Goal: Task Accomplishment & Management: Complete application form

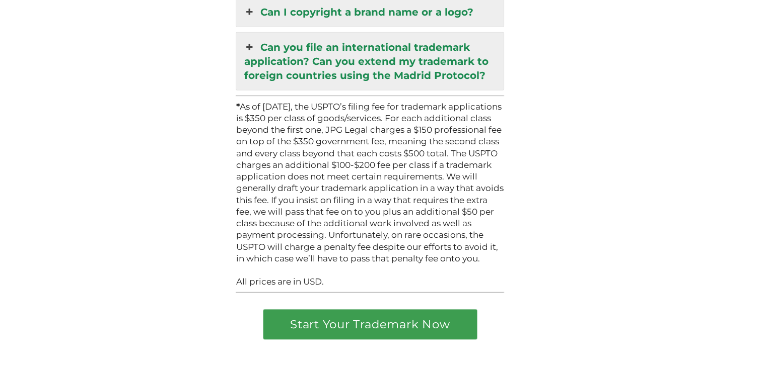
scroll to position [2860, 0]
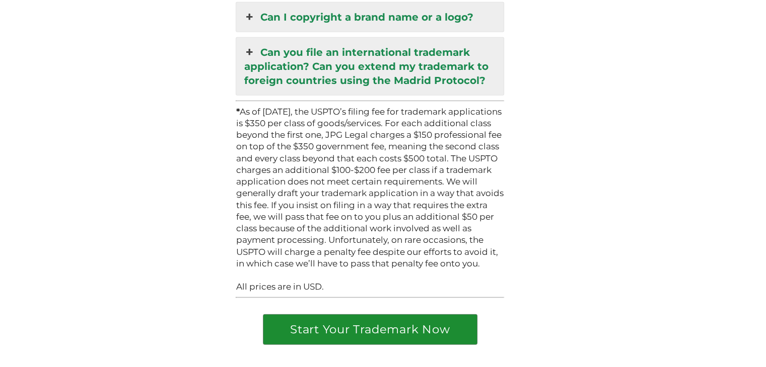
click at [373, 315] on link "Start Your Trademark Now" at bounding box center [369, 330] width 213 height 30
